Goal: Transaction & Acquisition: Purchase product/service

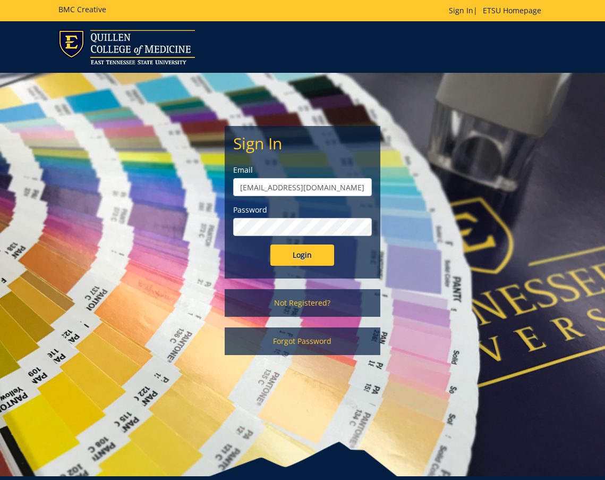
type input "[EMAIL_ADDRESS][DOMAIN_NAME]"
click at [302, 255] on input "Login" at bounding box center [303, 254] width 64 height 21
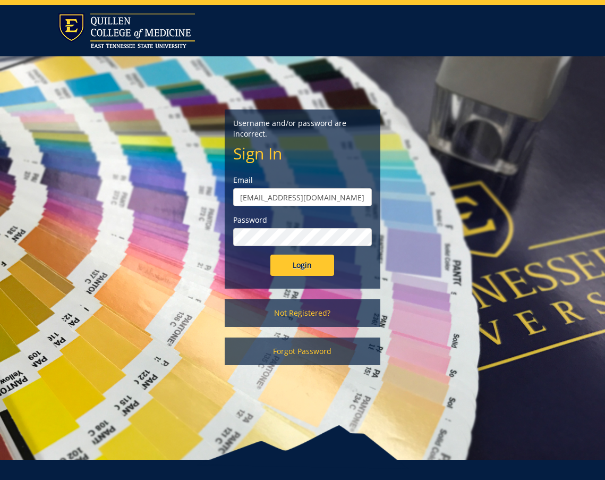
scroll to position [21, 0]
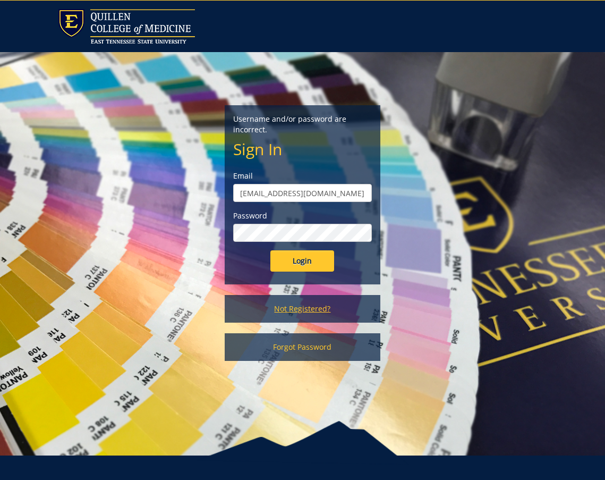
click at [289, 309] on link "Not Registered?" at bounding box center [303, 309] width 156 height 28
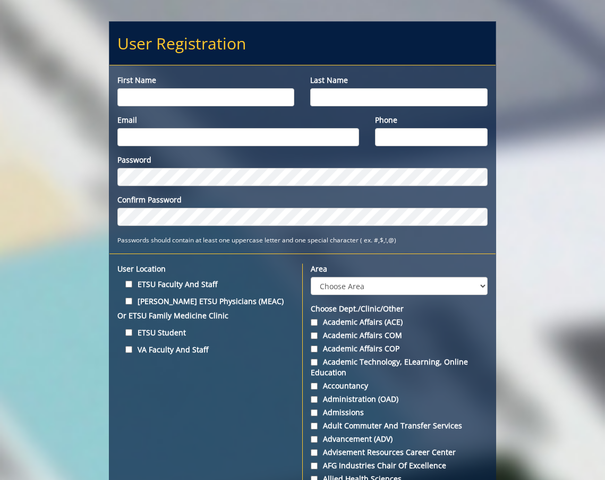
scroll to position [86, 0]
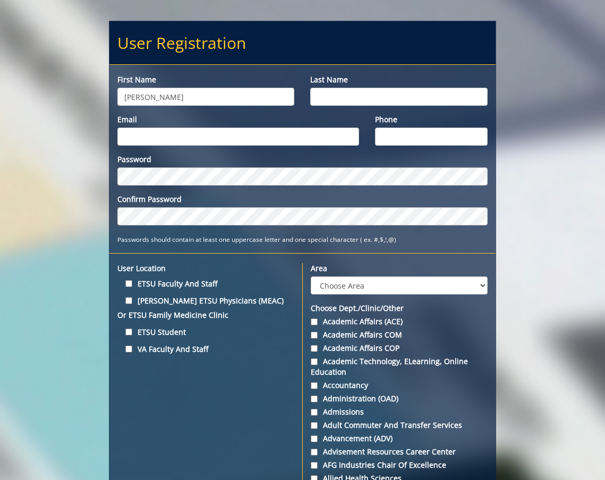
type input "[PERSON_NAME]"
type input "Robinette"
type input "[EMAIL_ADDRESS][DOMAIN_NAME]"
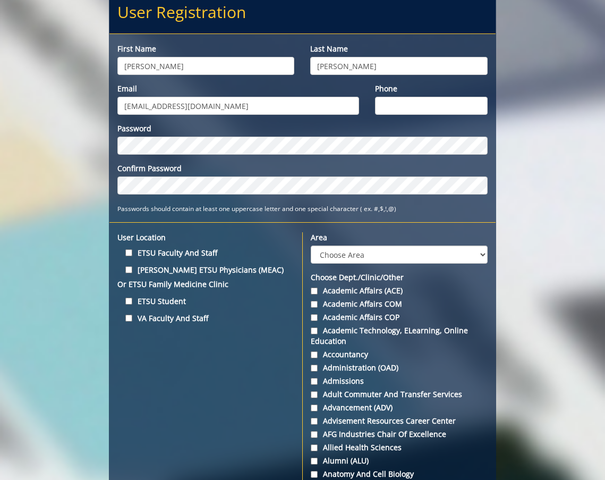
scroll to position [125, 0]
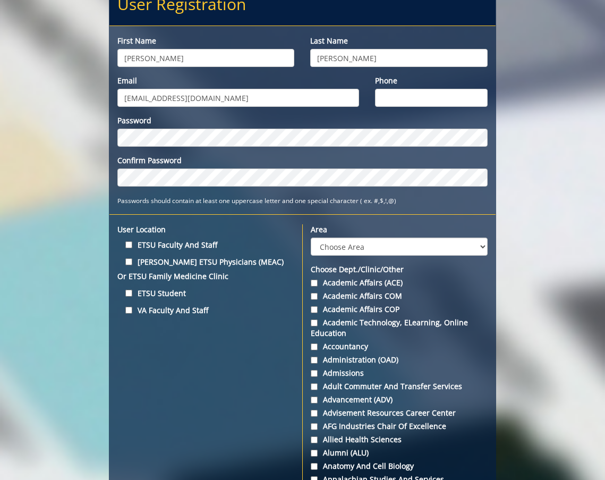
click at [128, 296] on input "ETSU Student" at bounding box center [128, 293] width 7 height 7
checkbox input "true"
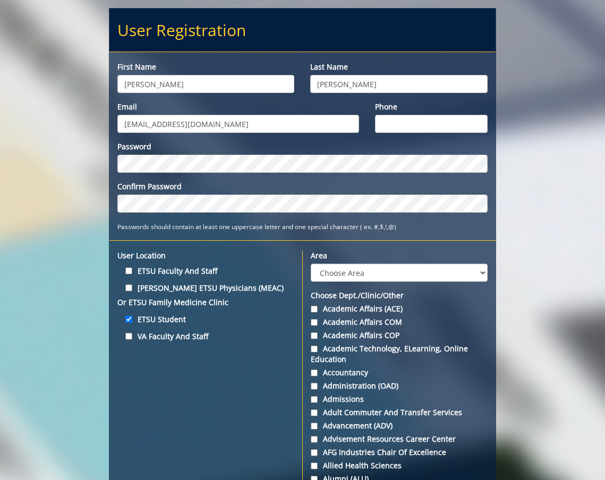
scroll to position [99, 0]
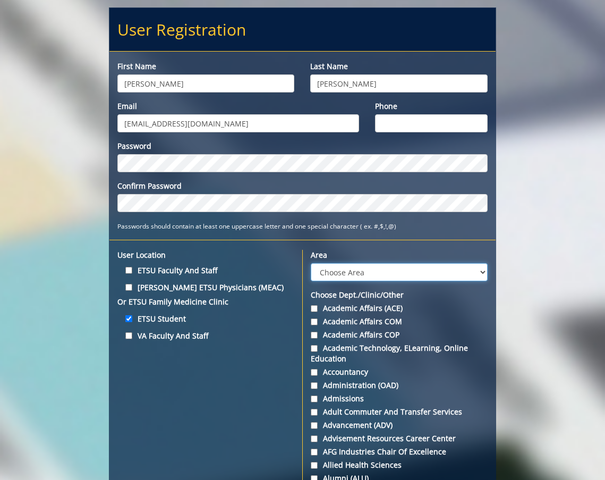
select select "3"
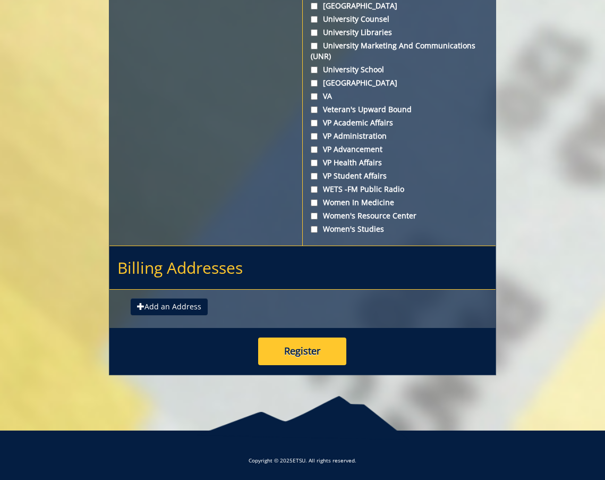
scroll to position [4350, 0]
click at [286, 352] on button "Register" at bounding box center [302, 352] width 88 height 28
type input "6159728517"
click at [321, 354] on button "Register" at bounding box center [302, 352] width 88 height 28
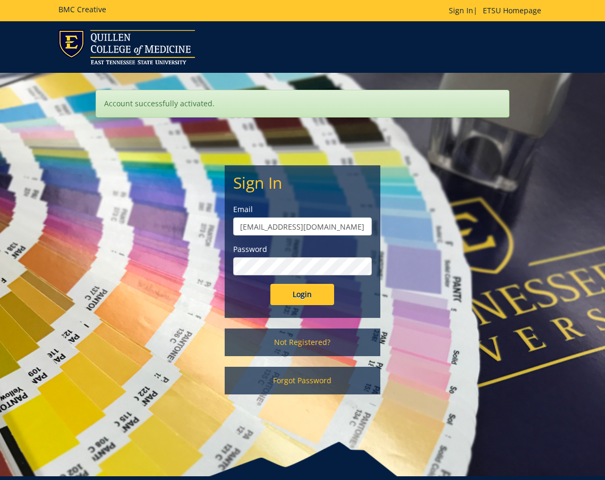
click at [295, 300] on input "Login" at bounding box center [303, 294] width 64 height 21
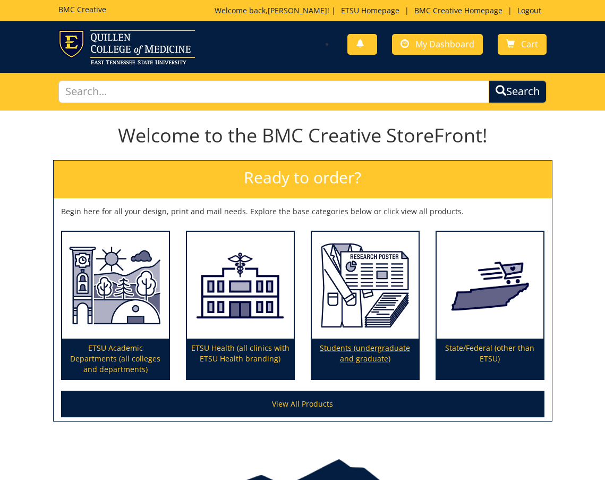
click at [381, 277] on img at bounding box center [365, 285] width 107 height 107
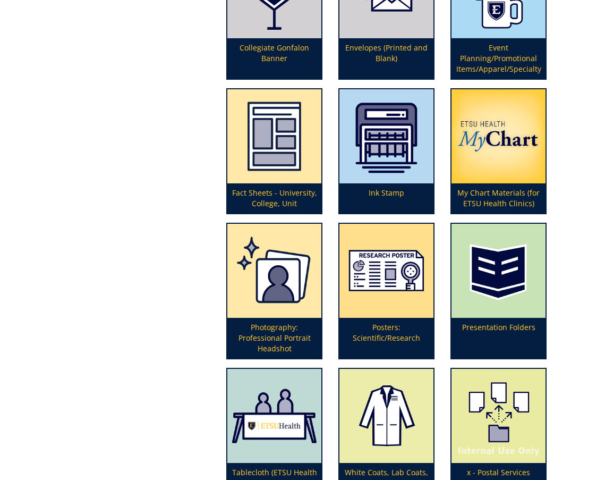
scroll to position [351, 0]
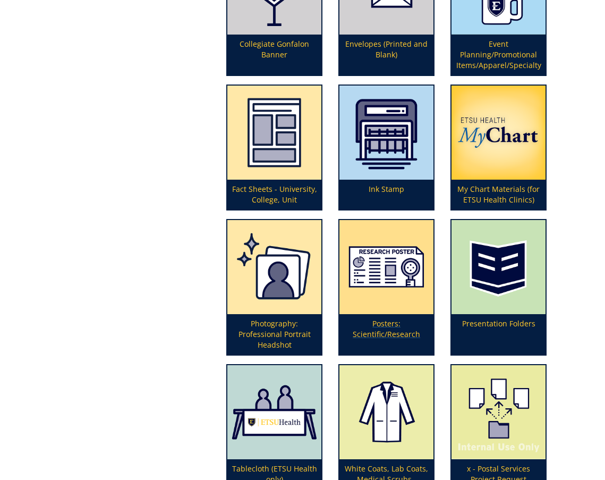
click at [390, 328] on p "Posters: Scientific/Research" at bounding box center [387, 334] width 94 height 40
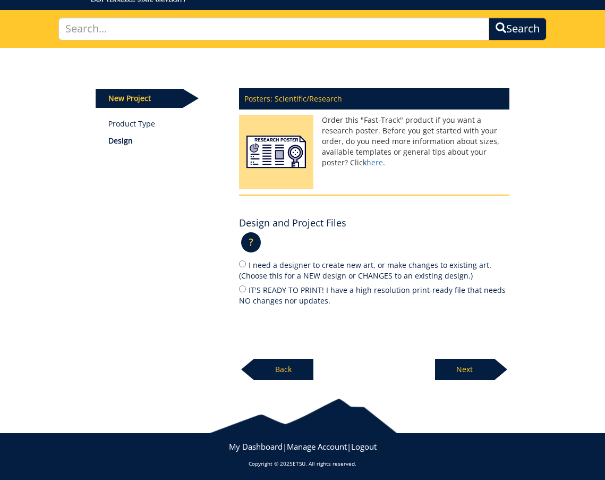
scroll to position [62, 0]
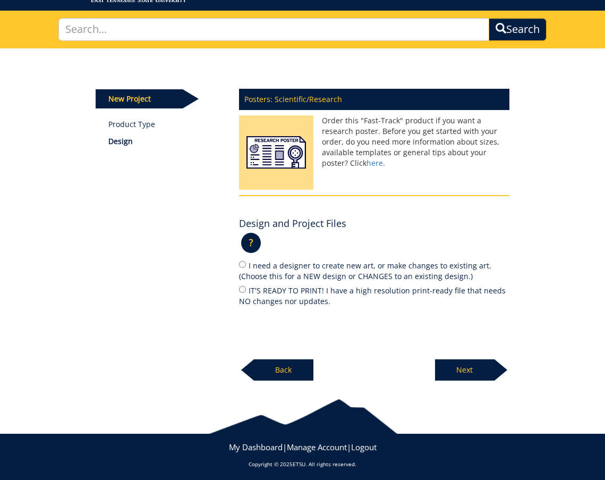
click at [238, 285] on div "Posters: Scientific/Research Order this "Fast-Track" product if you want a rese…" at bounding box center [374, 231] width 286 height 299
click at [241, 287] on input "IT'S READY TO PRINT! I have a high resolution print-ready file that needs NO ch…" at bounding box center [242, 289] width 7 height 7
radio input "true"
click at [461, 365] on p "Next" at bounding box center [465, 369] width 60 height 21
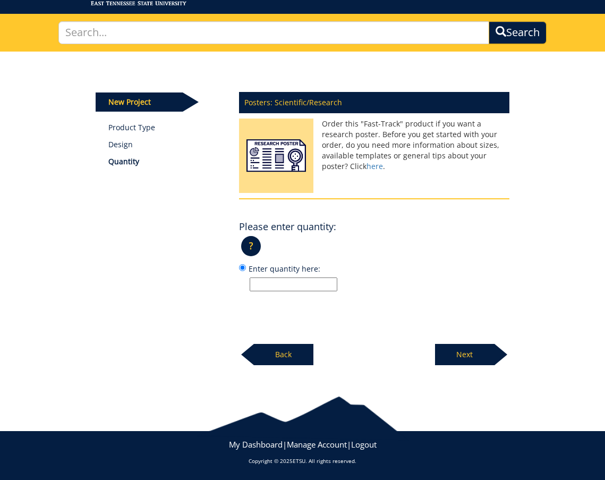
click at [291, 284] on input "Enter quantity here:" at bounding box center [294, 284] width 88 height 14
type input "1"
click at [478, 352] on p "Next" at bounding box center [465, 354] width 60 height 21
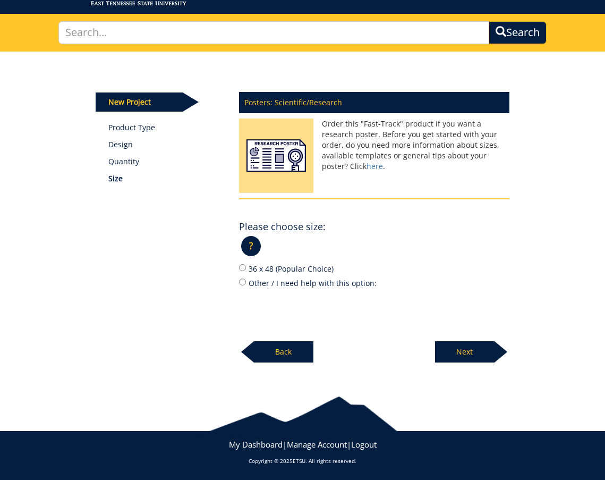
click at [243, 279] on input "Other / I need help with this option:" at bounding box center [242, 282] width 7 height 7
radio input "true"
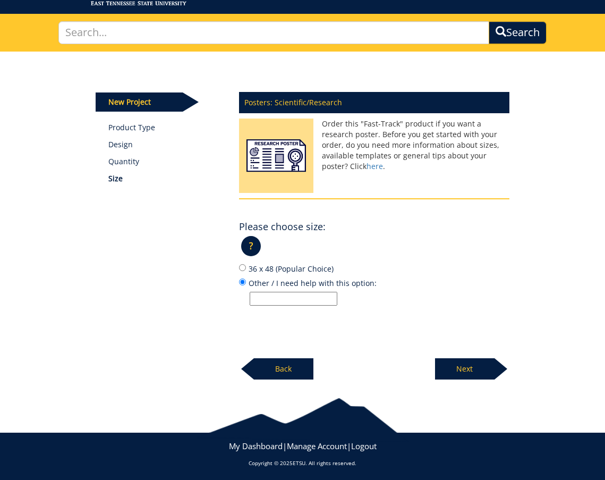
click at [285, 299] on input "Other / I need help with this option:" at bounding box center [294, 299] width 88 height 14
click at [122, 159] on p "Quantity" at bounding box center [165, 161] width 114 height 11
click at [300, 301] on input "Other / I need help with this option:" at bounding box center [294, 299] width 88 height 14
type input "42 x 56"
click at [469, 363] on p "Next" at bounding box center [465, 368] width 60 height 21
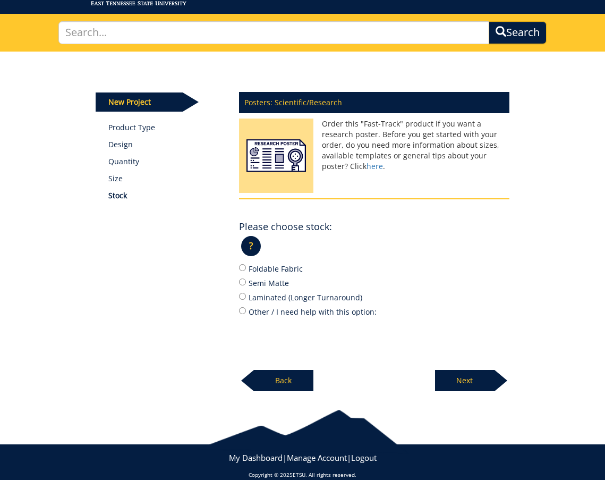
click at [242, 268] on input "Foldable Fabric" at bounding box center [242, 267] width 7 height 7
radio input "true"
click at [473, 378] on p "Next" at bounding box center [465, 380] width 60 height 21
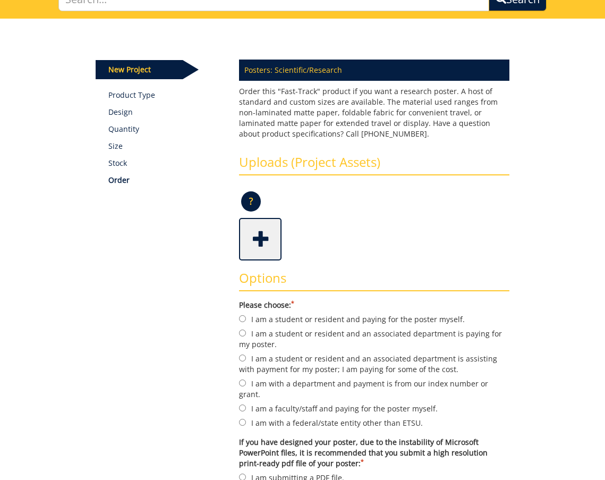
scroll to position [95, 0]
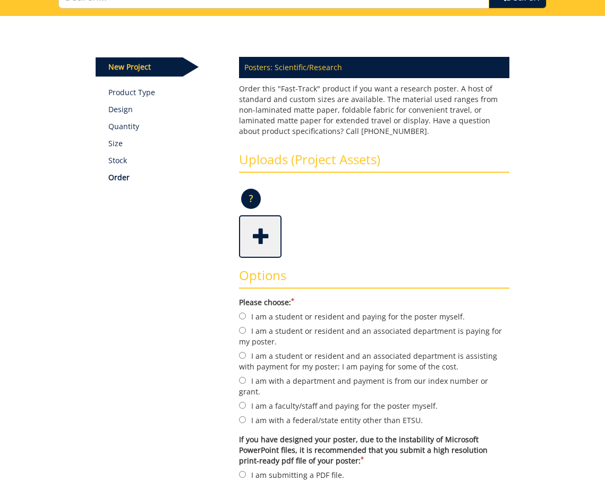
click at [263, 242] on span at bounding box center [261, 235] width 43 height 37
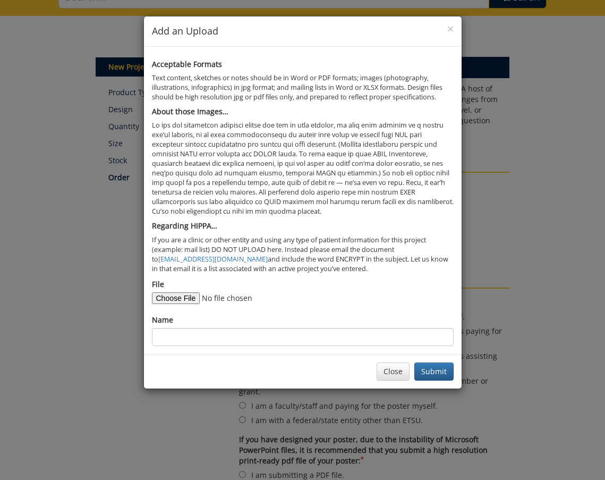
click at [179, 292] on input "File" at bounding box center [224, 298] width 145 height 12
type input "C:\fakepath\[PERSON_NAME] Poster.pdf"
click at [429, 362] on button "Submit" at bounding box center [434, 371] width 39 height 18
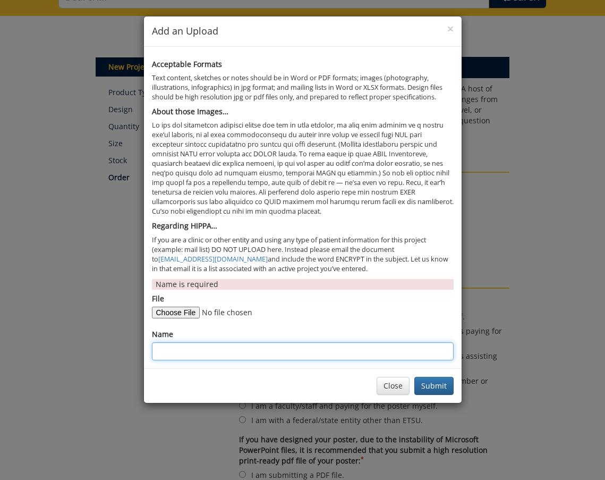
click at [341, 342] on input "Name" at bounding box center [303, 351] width 302 height 18
type input "Global Health Poster"
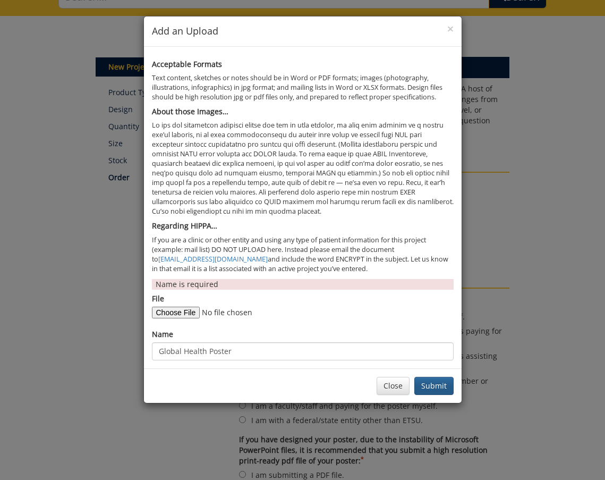
click at [435, 377] on button "Submit" at bounding box center [434, 386] width 39 height 18
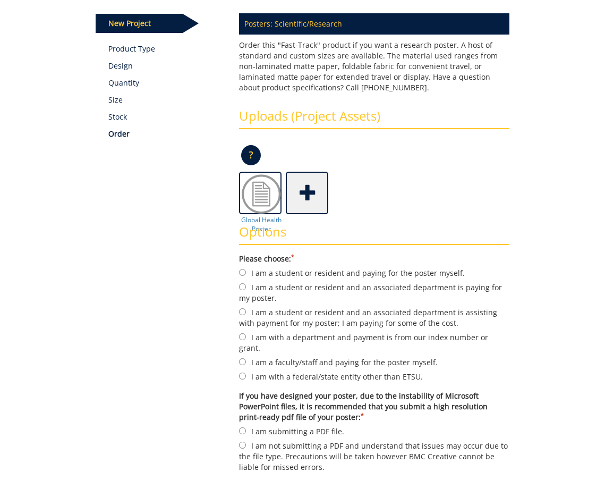
scroll to position [140, 0]
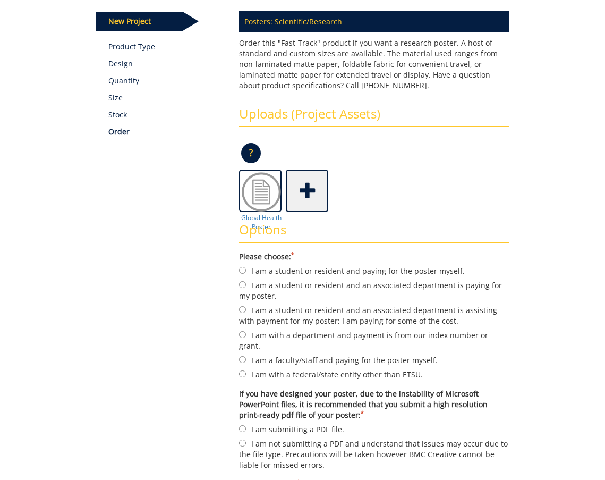
click at [242, 284] on input "I am a student or resident and an associated department is paying for my poster." at bounding box center [242, 284] width 7 height 7
radio input "true"
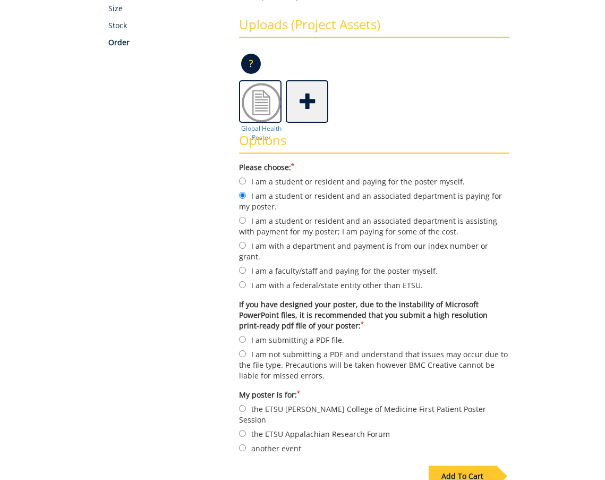
scroll to position [237, 0]
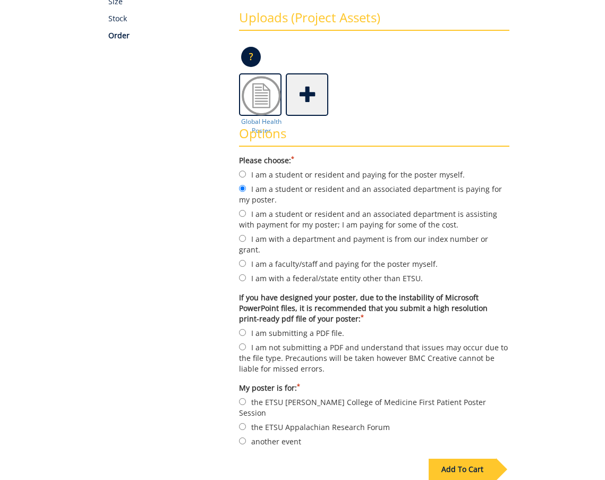
click at [243, 329] on input "I am submitting a PDF file." at bounding box center [242, 332] width 7 height 7
radio input "true"
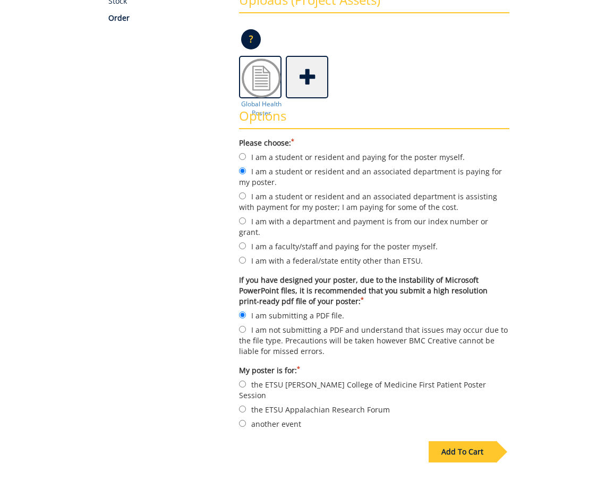
scroll to position [255, 0]
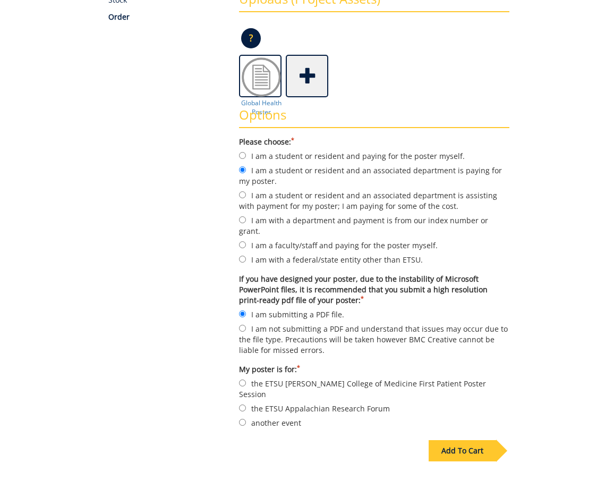
click at [242, 419] on input "another event" at bounding box center [242, 422] width 7 height 7
radio input "true"
click at [462, 440] on div "Add To Cart" at bounding box center [463, 450] width 68 height 21
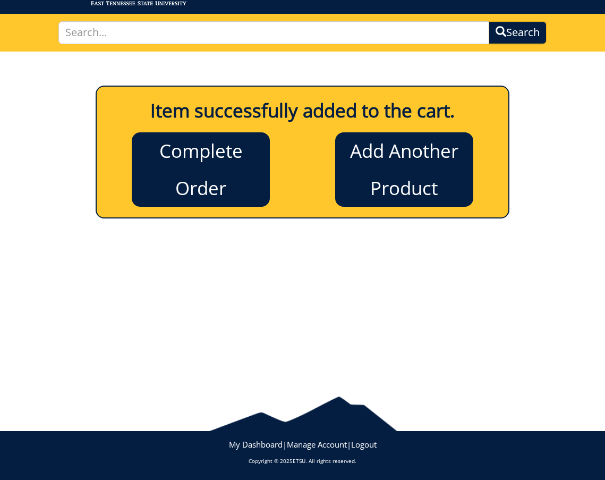
click at [212, 183] on link "Complete Order" at bounding box center [201, 169] width 138 height 74
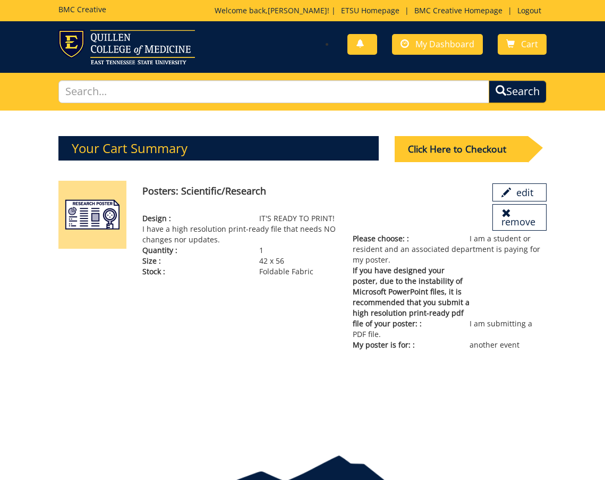
click at [433, 155] on div "Click Here to Checkout" at bounding box center [461, 149] width 133 height 26
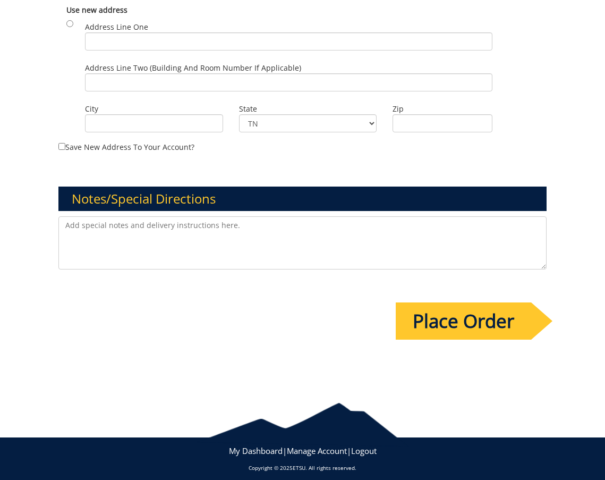
scroll to position [682, 0]
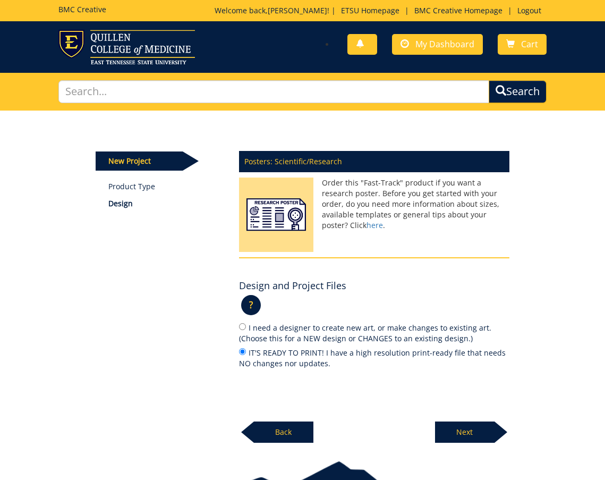
scroll to position [59, 0]
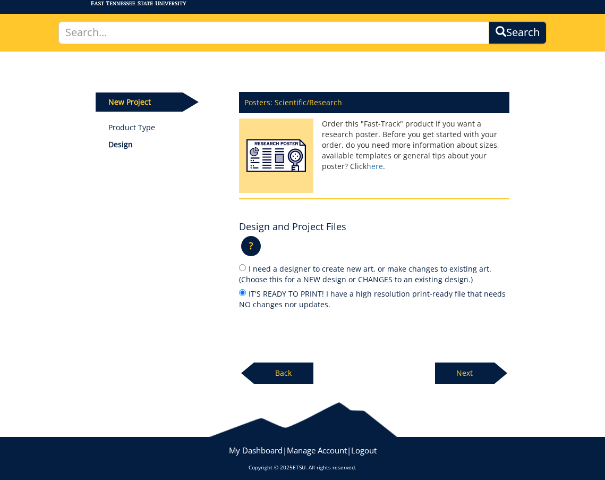
click at [293, 364] on p "Back" at bounding box center [284, 372] width 60 height 21
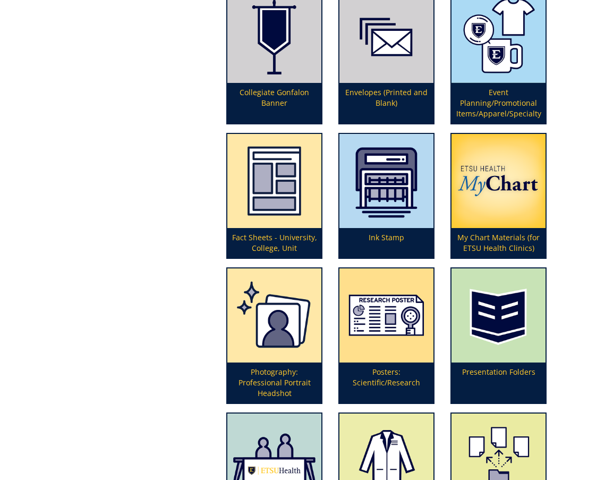
scroll to position [266, 0]
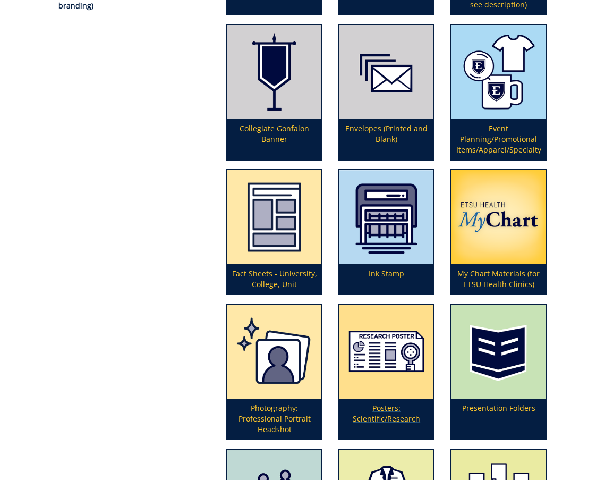
click at [381, 380] on img at bounding box center [387, 352] width 94 height 94
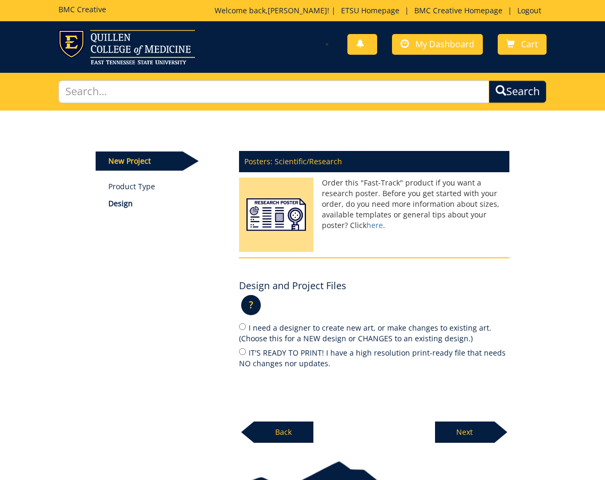
click at [298, 355] on label "IT'S READY TO PRINT! I have a high resolution print-ready file that needs NO ch…" at bounding box center [374, 358] width 271 height 22
click at [246, 355] on input "IT'S READY TO PRINT! I have a high resolution print-ready file that needs NO ch…" at bounding box center [242, 351] width 7 height 7
radio input "true"
click at [453, 427] on p "Next" at bounding box center [465, 431] width 60 height 21
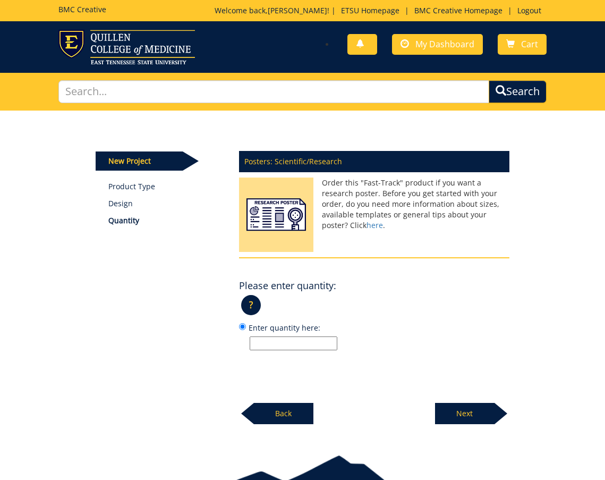
click at [274, 344] on input "Enter quantity here:" at bounding box center [294, 343] width 88 height 14
type input "1"
click at [452, 409] on p "Next" at bounding box center [465, 413] width 60 height 21
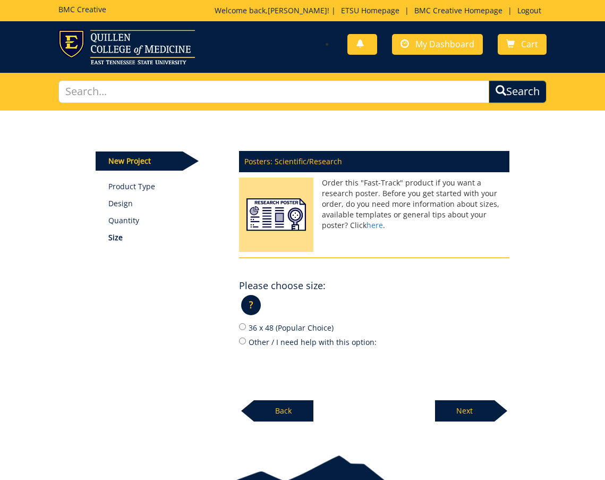
click at [244, 340] on input "Other / I need help with this option:" at bounding box center [242, 341] width 7 height 7
radio input "true"
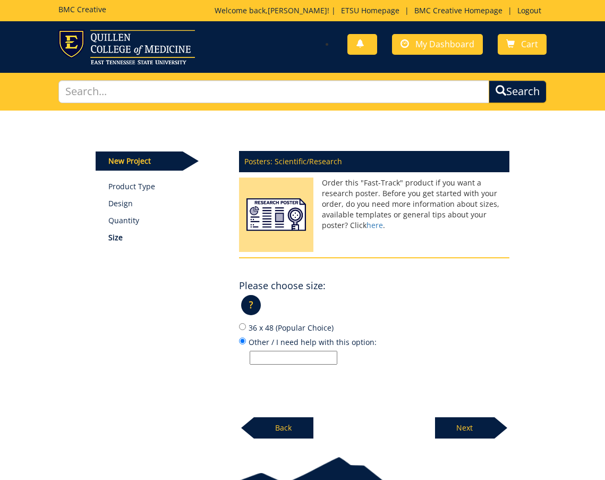
click at [287, 357] on input "Other / I need help with this option:" at bounding box center [294, 358] width 88 height 14
type input "42 x 56"
click at [446, 417] on p "Next" at bounding box center [465, 427] width 60 height 21
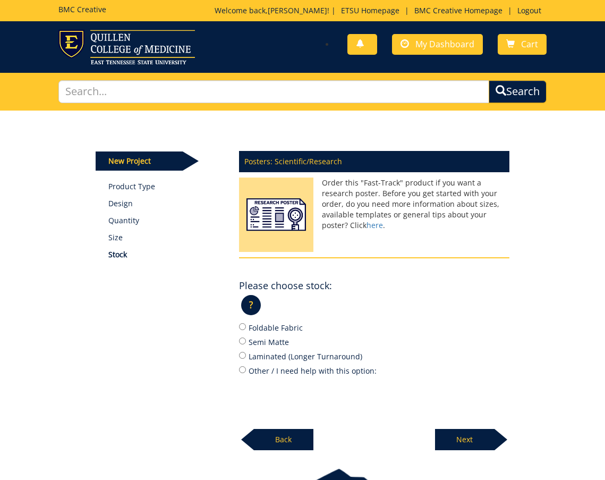
click at [273, 325] on label "Foldable Fabric" at bounding box center [374, 328] width 271 height 12
click at [246, 325] on input "Foldable Fabric" at bounding box center [242, 326] width 7 height 7
radio input "true"
click at [463, 432] on p "Next" at bounding box center [465, 439] width 60 height 21
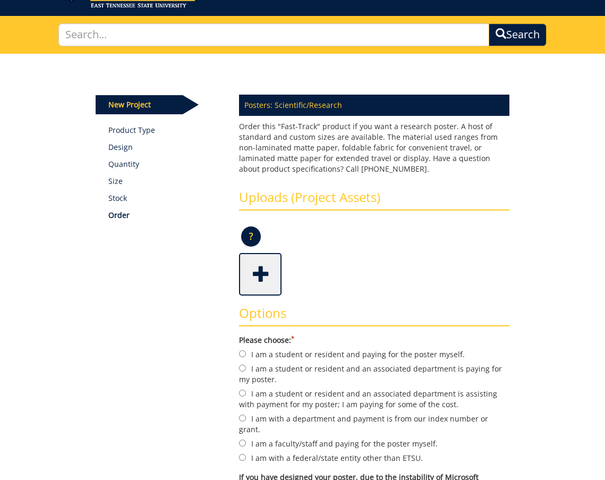
scroll to position [59, 0]
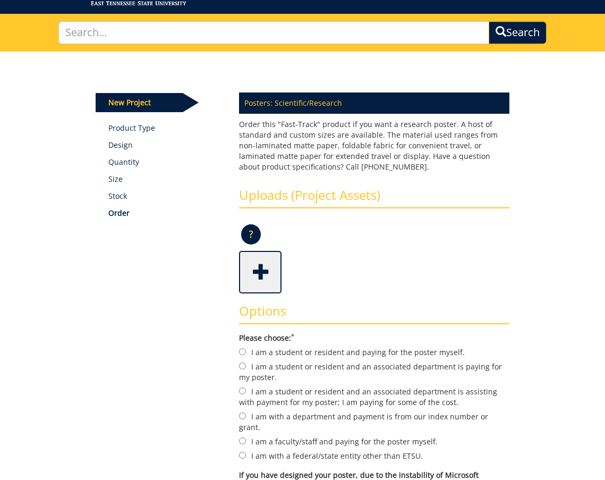
click at [266, 279] on span at bounding box center [261, 270] width 43 height 37
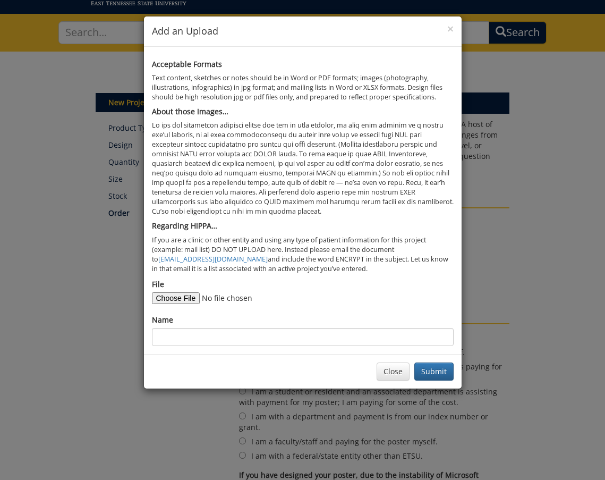
click at [188, 292] on input "File" at bounding box center [224, 298] width 145 height 12
type input "C:\fakepath\Robinette Sterling Poster.pdf"
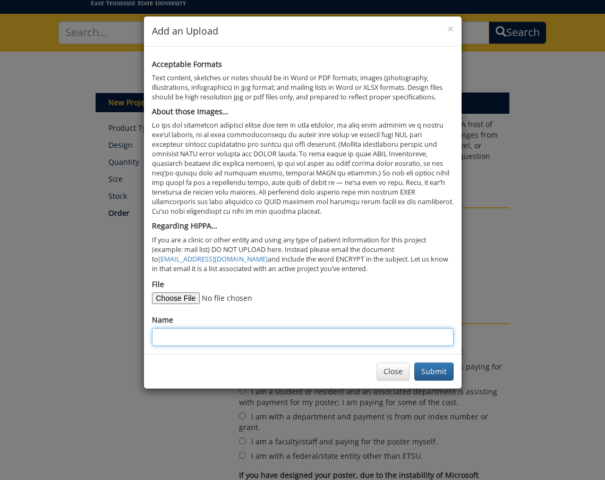
click at [270, 328] on input "Name" at bounding box center [303, 337] width 302 height 18
type input "Global Health Poster"
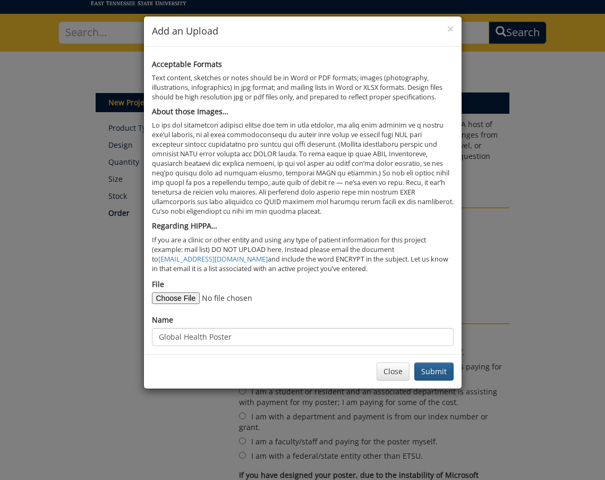
click at [432, 362] on button "Submit" at bounding box center [434, 371] width 39 height 18
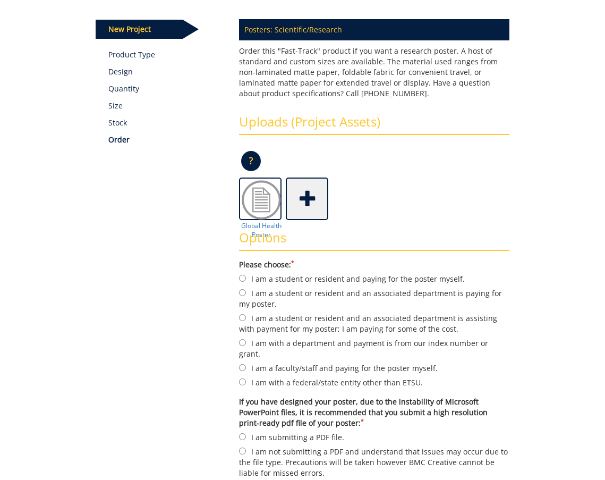
scroll to position [132, 0]
click at [318, 320] on label "I am a student or resident and an associated department is assisting with payme…" at bounding box center [374, 323] width 271 height 22
click at [246, 320] on input "I am a student or resident and an associated department is assisting with payme…" at bounding box center [242, 317] width 7 height 7
radio input "true"
click at [318, 297] on label "I am a student or resident and an associated department is paying for my poster." at bounding box center [374, 298] width 271 height 22
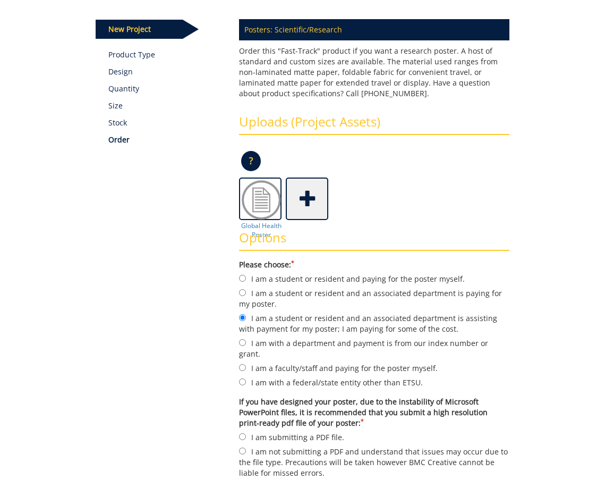
click at [246, 296] on input "I am a student or resident and an associated department is paying for my poster." at bounding box center [242, 292] width 7 height 7
radio input "true"
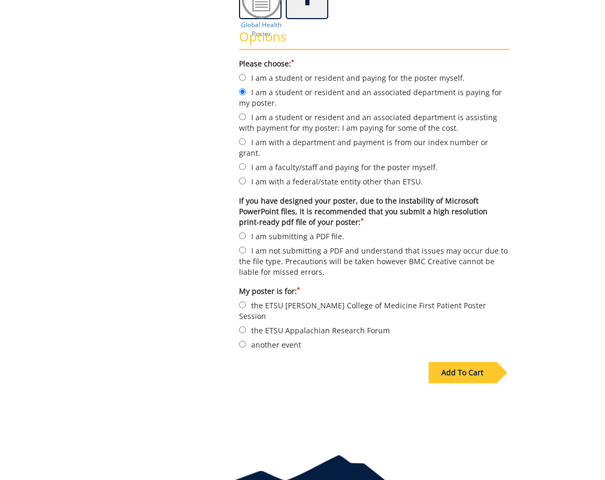
scroll to position [336, 0]
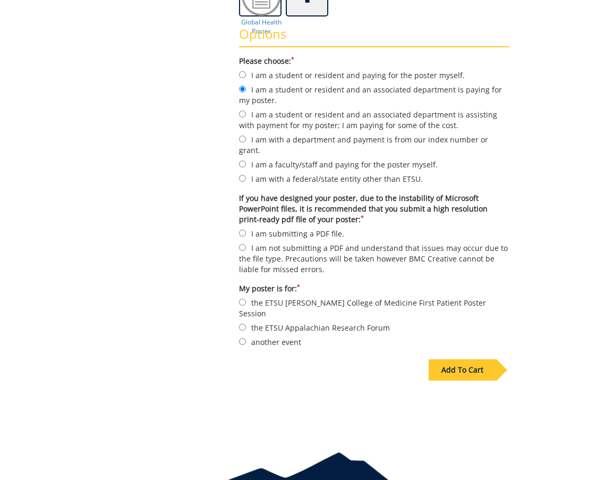
click at [307, 227] on label "I am submitting a PDF file." at bounding box center [374, 233] width 271 height 12
click at [246, 230] on input "I am submitting a PDF file." at bounding box center [242, 233] width 7 height 7
radio input "true"
click at [283, 336] on label "another event" at bounding box center [374, 342] width 271 height 12
click at [246, 338] on input "another event" at bounding box center [242, 341] width 7 height 7
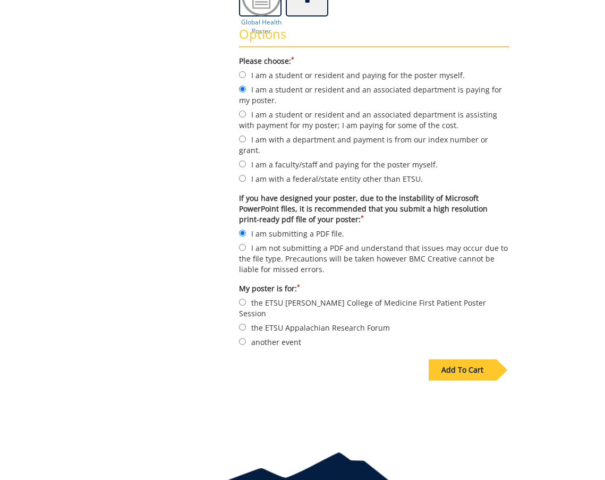
radio input "true"
click at [459, 359] on div "Add To Cart" at bounding box center [463, 369] width 68 height 21
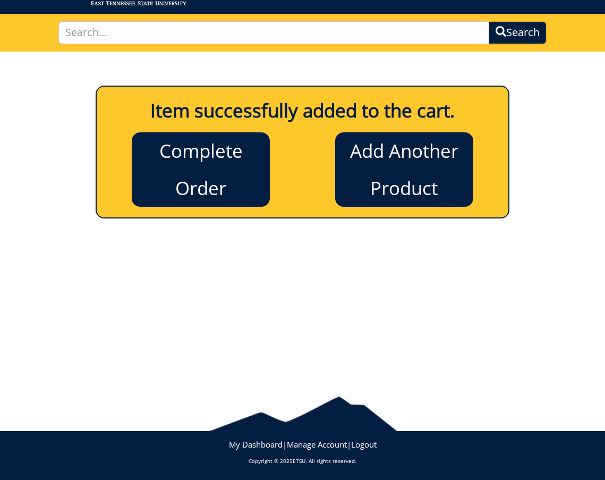
click at [199, 164] on link "Complete Order" at bounding box center [201, 169] width 138 height 74
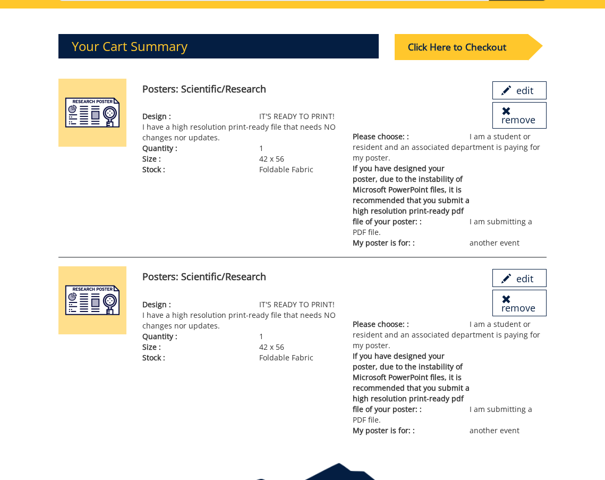
scroll to position [103, 0]
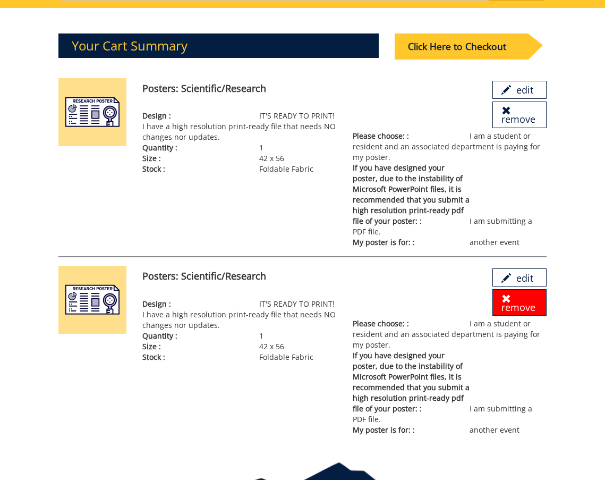
click at [527, 316] on link "remove" at bounding box center [520, 302] width 54 height 27
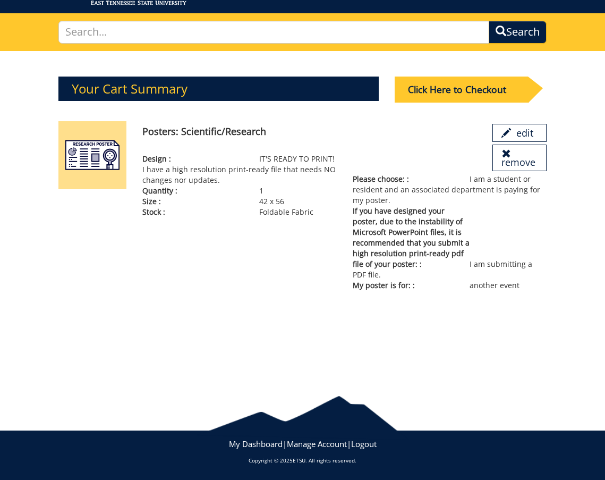
scroll to position [59, 0]
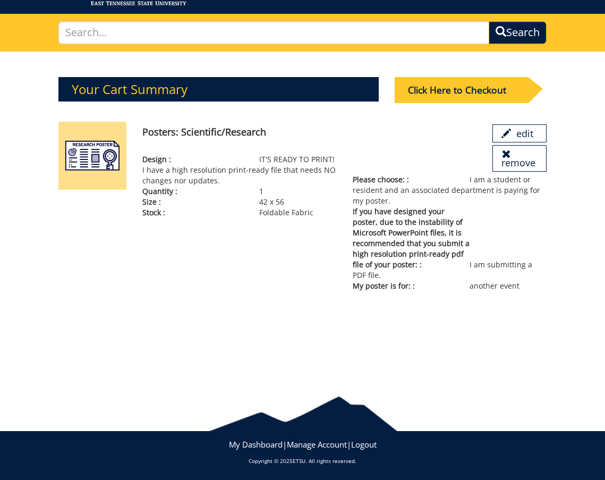
click at [436, 85] on div "Click Here to Checkout" at bounding box center [461, 90] width 133 height 26
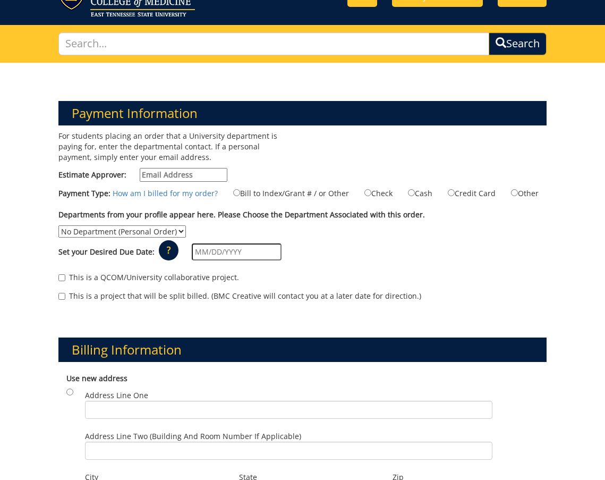
scroll to position [54, 0]
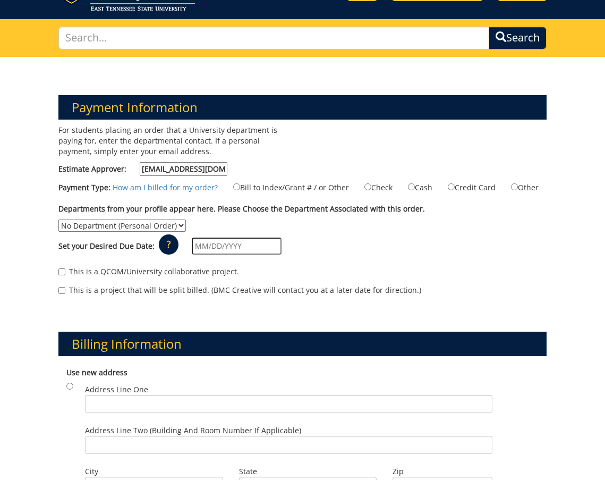
type input "[EMAIL_ADDRESS][DOMAIN_NAME]"
click at [532, 273] on div "This is a QCOM/University collaborative project." at bounding box center [302, 274] width 488 height 16
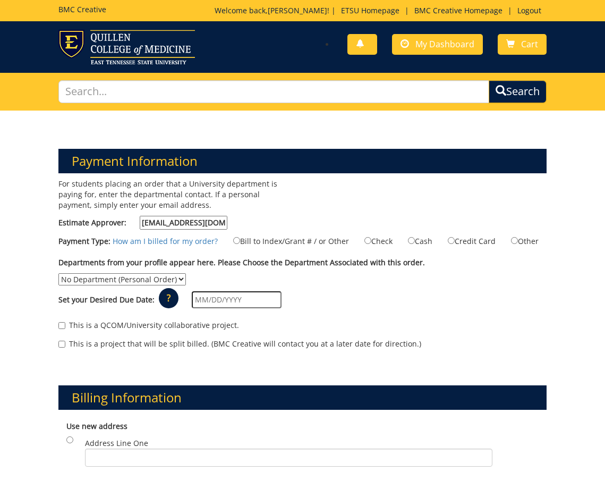
scroll to position [0, 0]
click at [443, 41] on span "My Dashboard" at bounding box center [445, 44] width 59 height 12
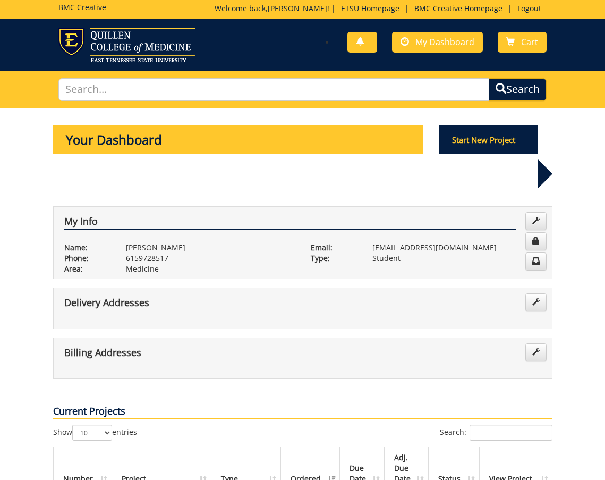
scroll to position [2, 0]
click at [541, 212] on link at bounding box center [536, 221] width 21 height 18
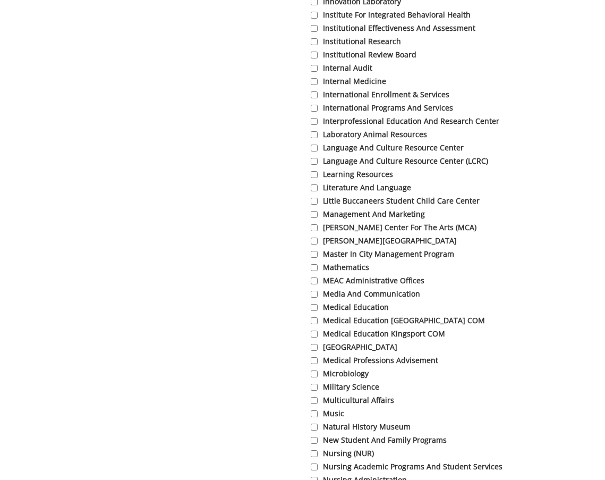
scroll to position [2367, 0]
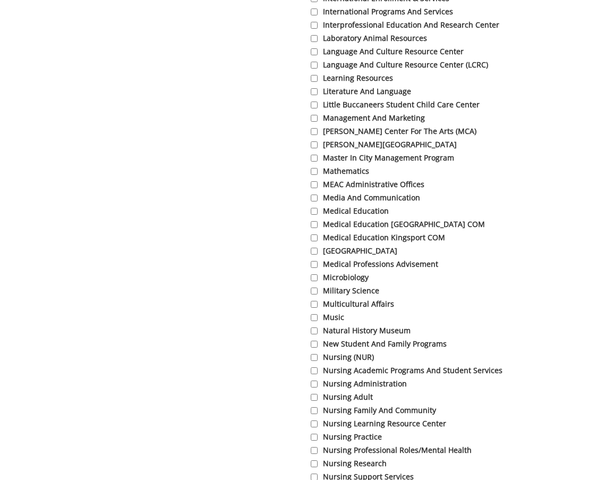
click at [316, 215] on input "Medical Education" at bounding box center [314, 211] width 7 height 7
checkbox input "true"
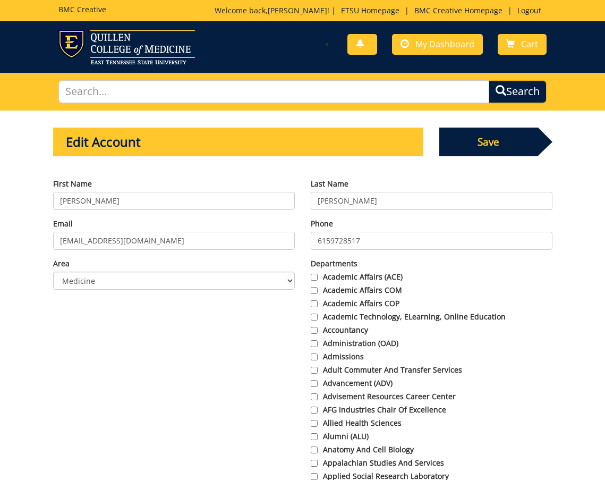
scroll to position [0, 0]
click at [478, 142] on span "Save" at bounding box center [489, 142] width 99 height 29
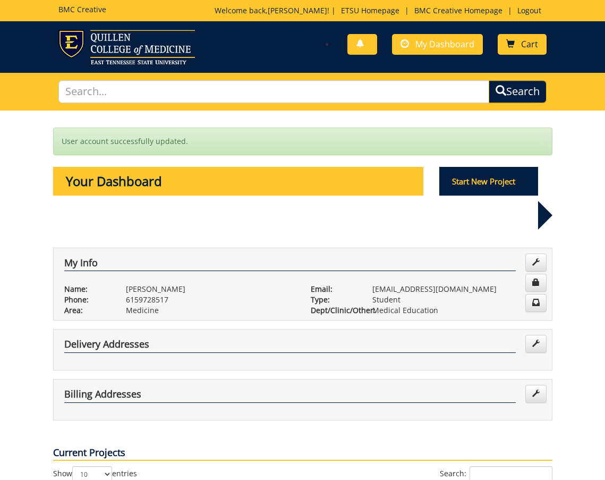
click at [523, 36] on link "Cart" at bounding box center [522, 44] width 49 height 21
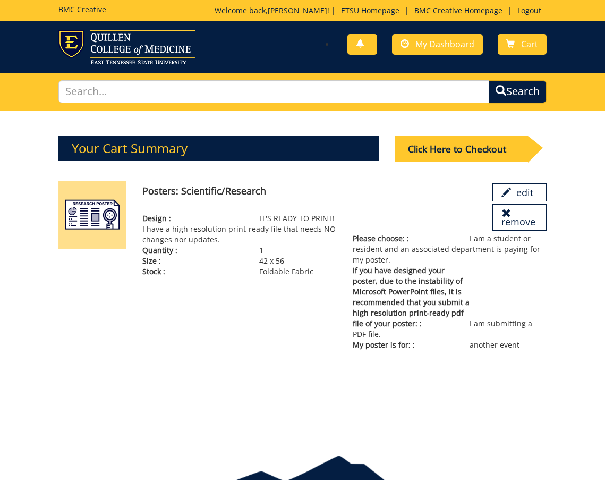
click at [455, 149] on div "Click Here to Checkout" at bounding box center [461, 149] width 133 height 26
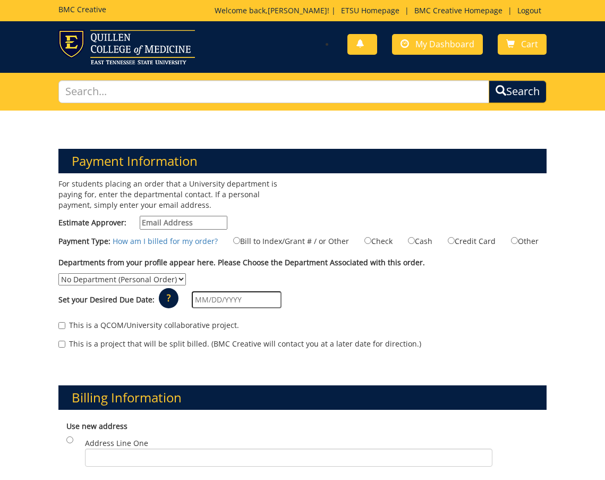
click at [125, 272] on div "Departments from your profile appear here. Please Choose the Department Associa…" at bounding box center [302, 271] width 504 height 28
select select "275"
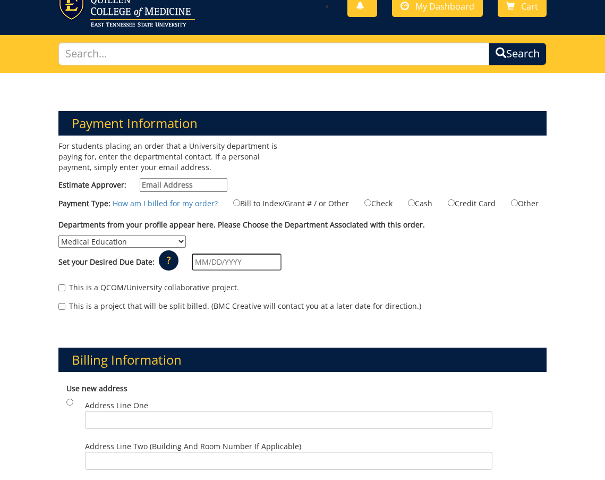
scroll to position [42, 0]
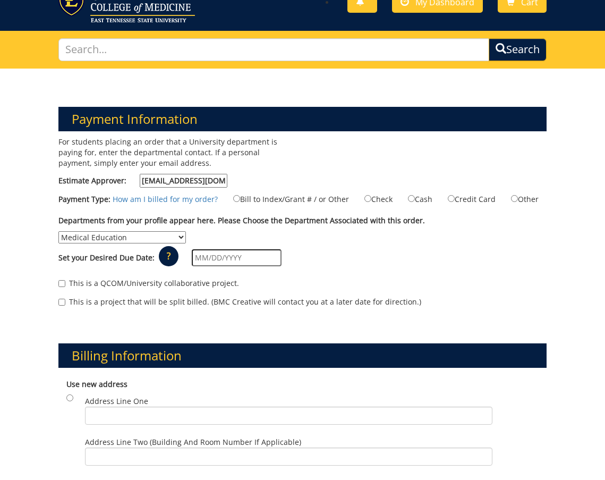
type input "kindlesn@etsu.edu"
click at [437, 265] on div "Set your Desired Due Date: ? × How long will my project take to finish? : Pleas…" at bounding box center [302, 257] width 504 height 29
click at [241, 257] on input "text" at bounding box center [237, 257] width 90 height 17
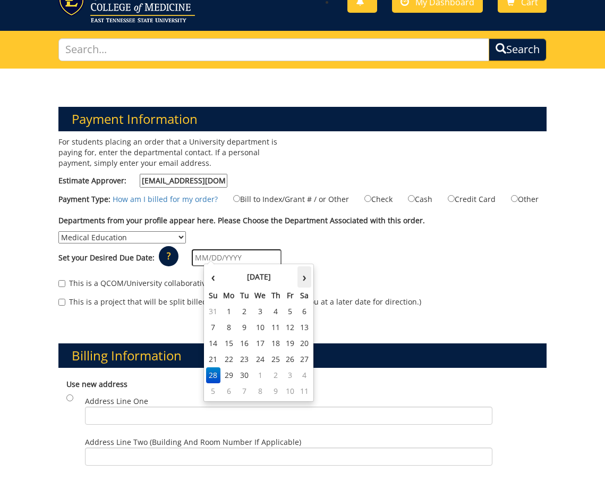
click at [308, 278] on th "›" at bounding box center [305, 276] width 14 height 21
click at [262, 311] on td "1" at bounding box center [260, 311] width 17 height 16
type input "10/01/2025"
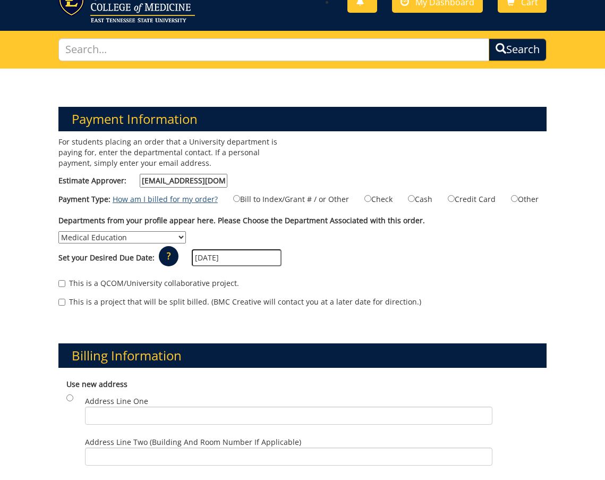
click at [184, 195] on link "How am I billed for my order?" at bounding box center [165, 199] width 105 height 10
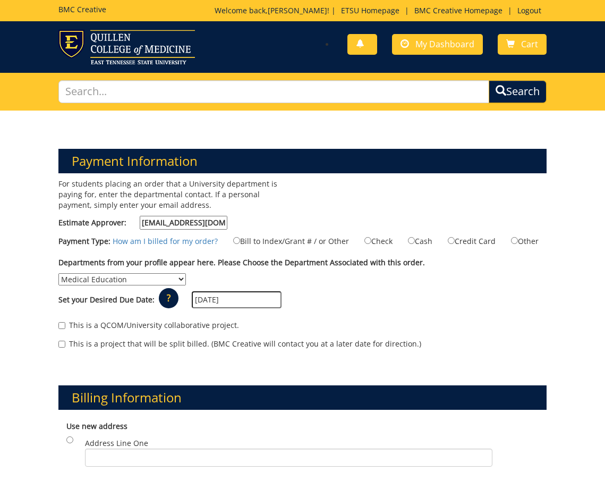
scroll to position [0, 0]
